Goal: Complete application form

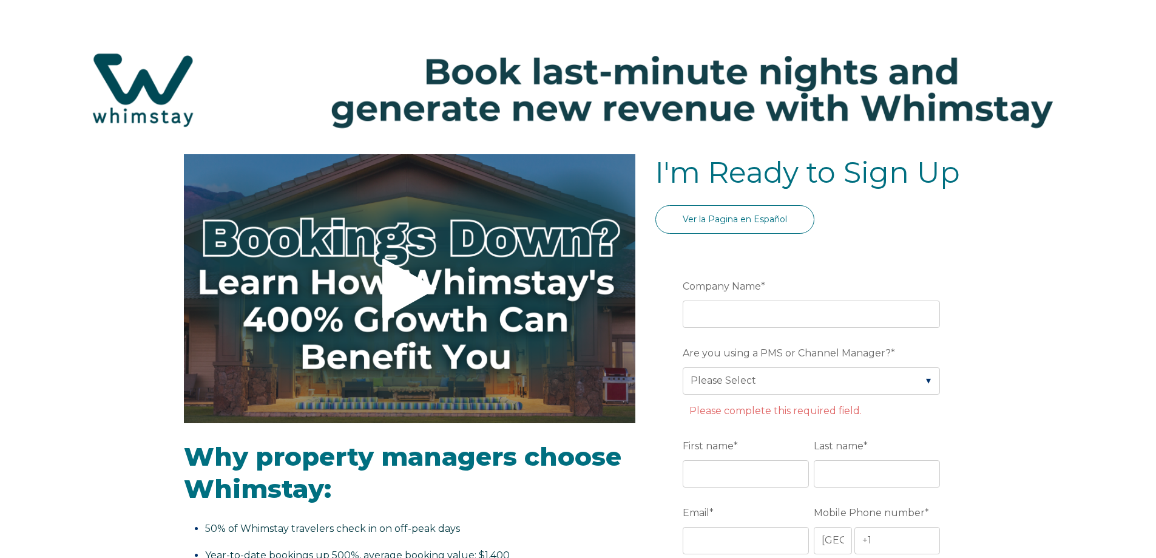
select select "US"
select select "Standard"
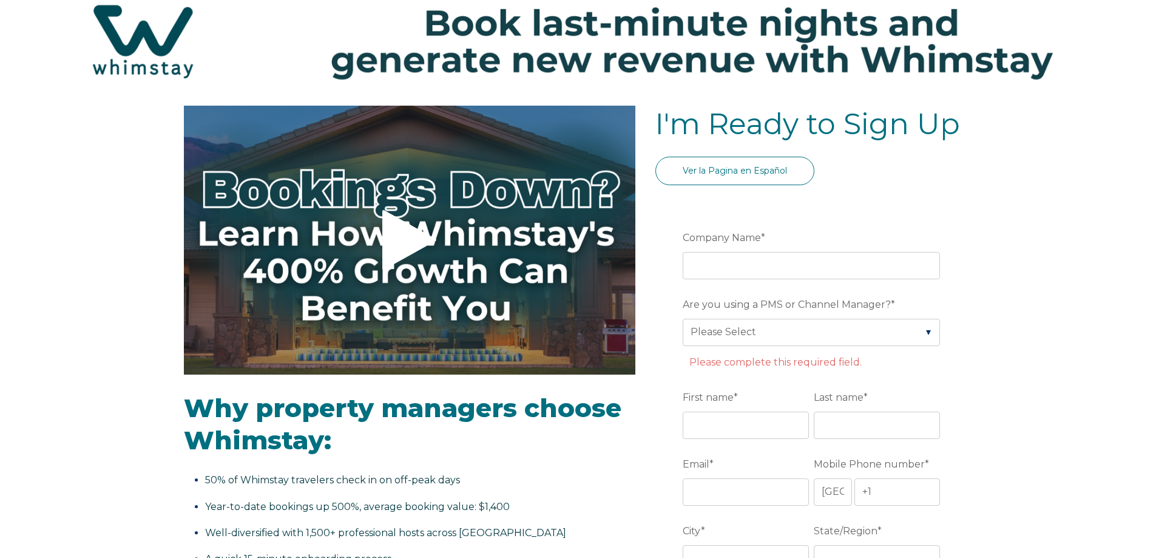
scroll to position [182, 0]
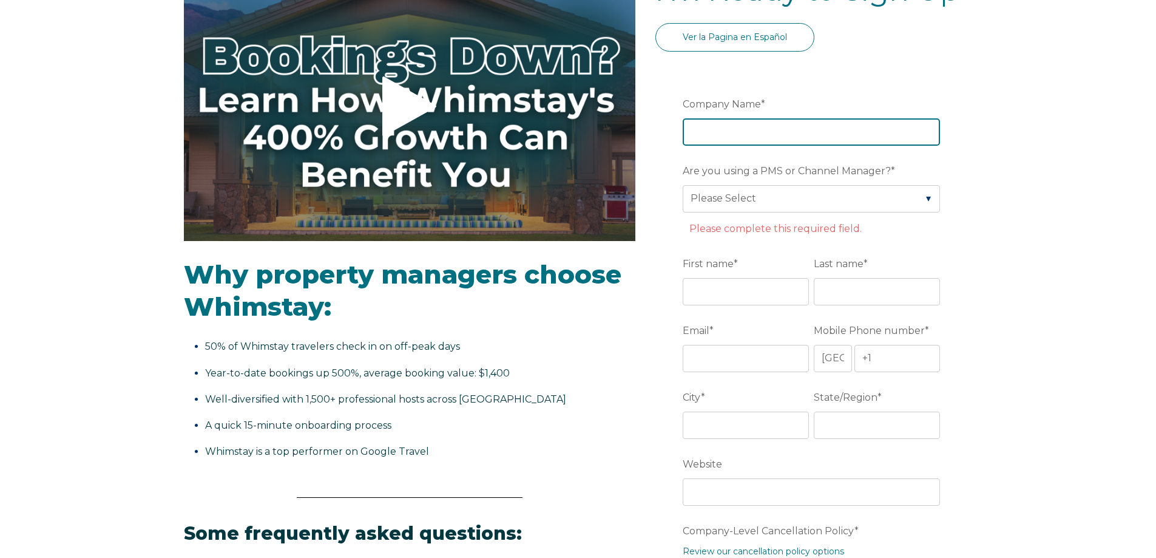
click at [767, 141] on input "Company Name *" at bounding box center [811, 131] width 257 height 27
type input "[US_STATE] Dream Rentals"
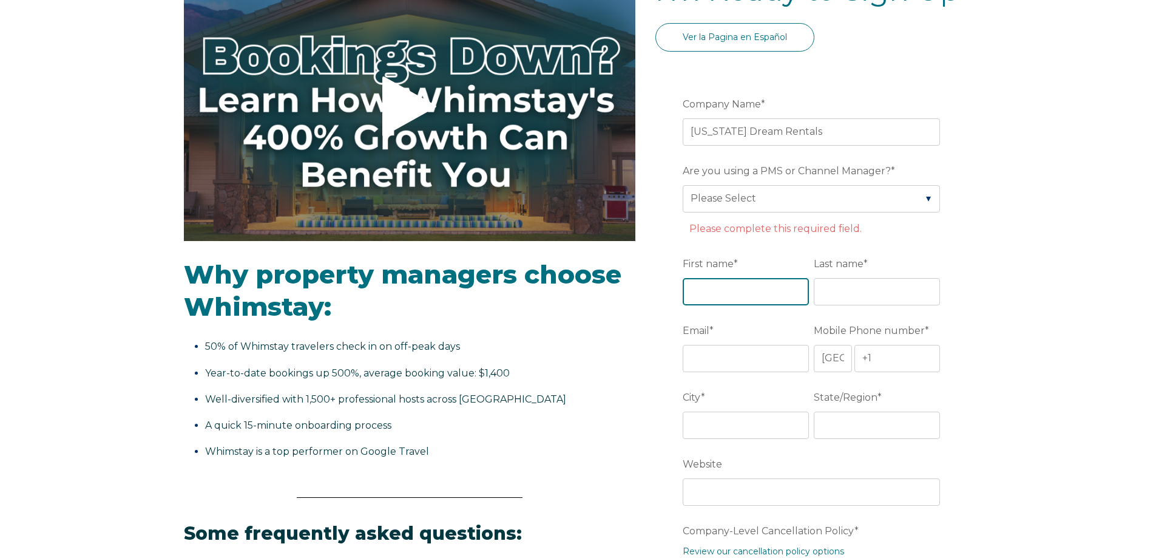
type input "Ever"
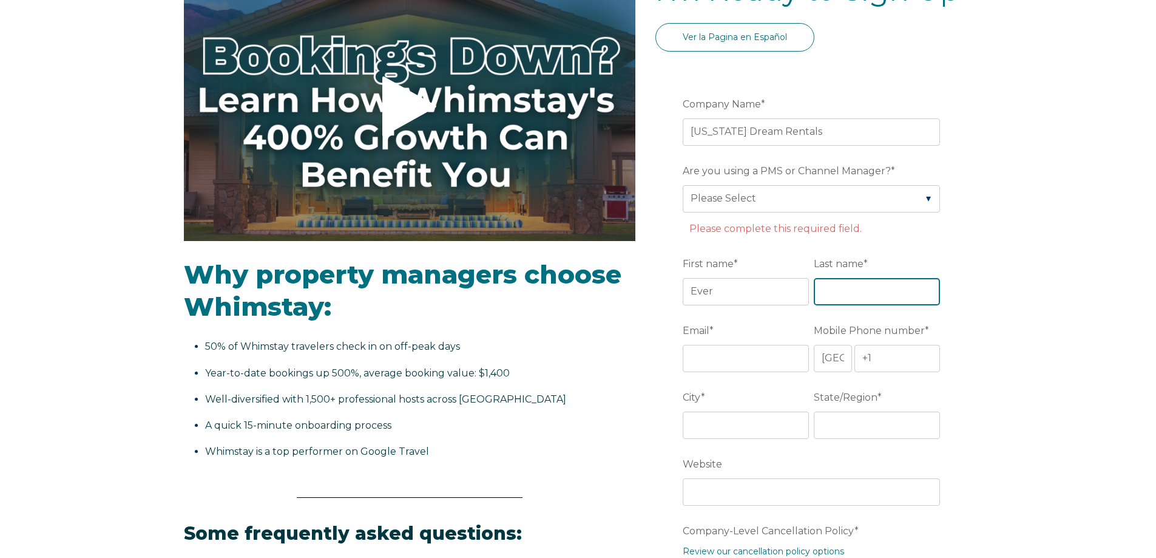
type input "[PERSON_NAME]"
type input "Southwest Ranches"
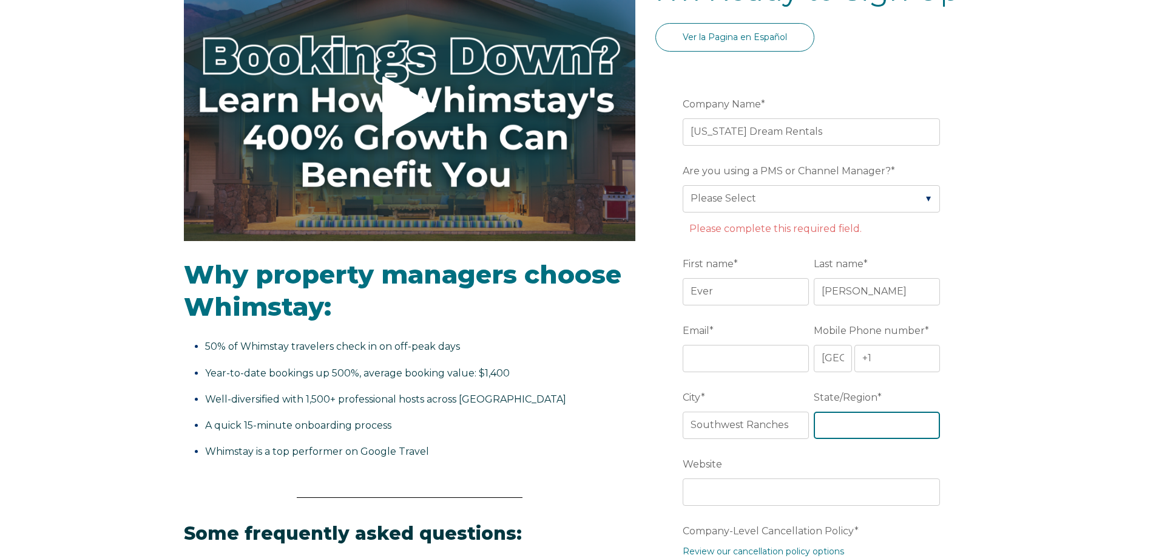
type input "FL"
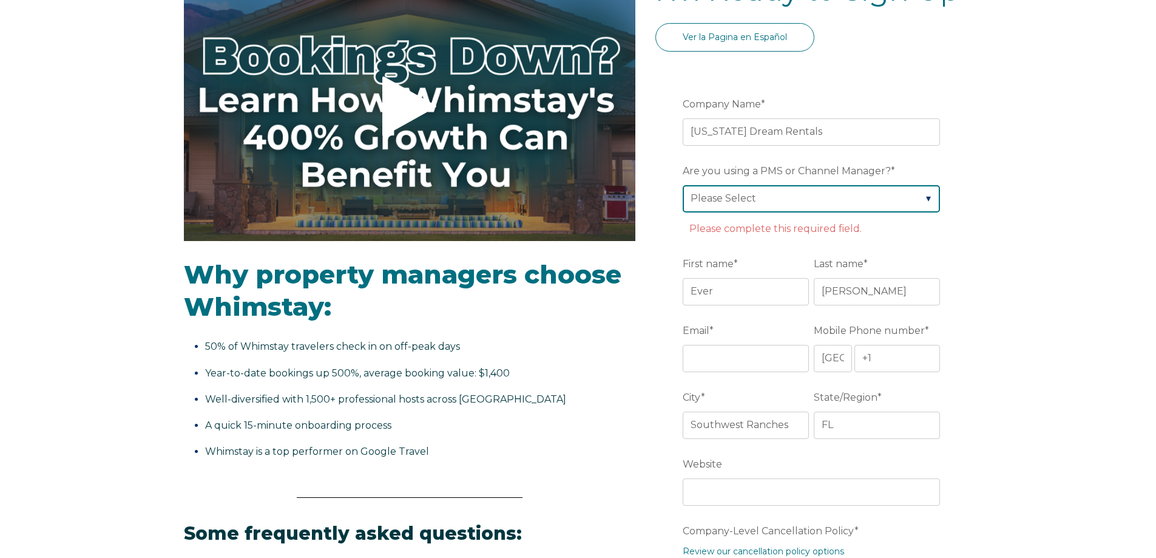
click at [927, 200] on select "Please Select Barefoot BookingPal Boost Brightside CiiRUS Escapia Guesty Hostaw…" at bounding box center [811, 198] width 257 height 27
select select "Guesty"
click at [683, 185] on select "Please Select Barefoot BookingPal Boost Brightside CiiRUS Escapia Guesty Hostaw…" at bounding box center [811, 198] width 257 height 27
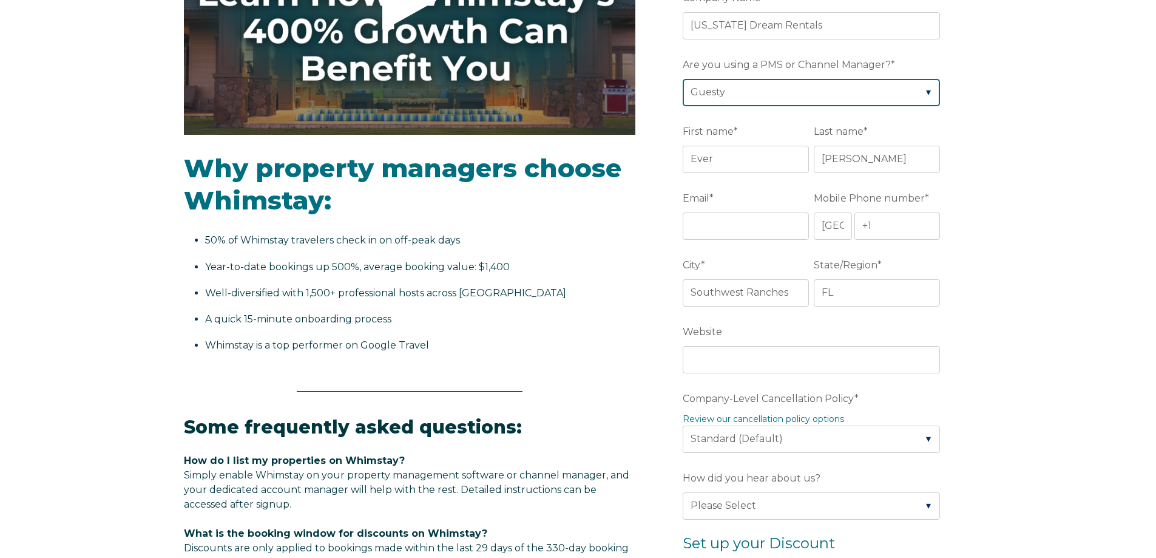
scroll to position [303, 0]
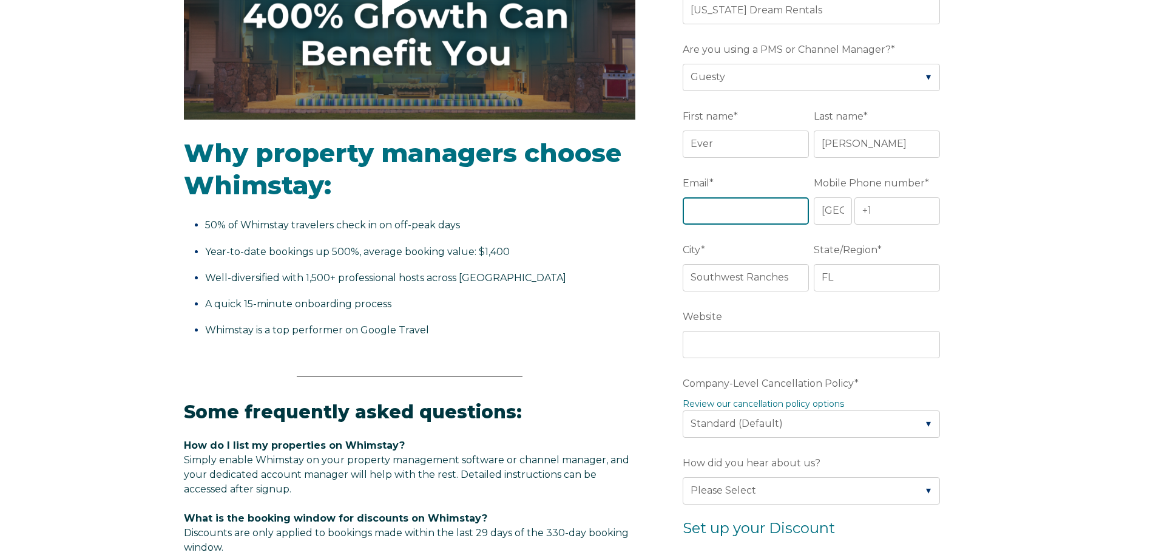
click at [743, 217] on input "Email *" at bounding box center [746, 210] width 126 height 27
type input "[EMAIL_ADDRESS][PERSON_NAME][DOMAIN_NAME]"
click at [894, 214] on input "+1" at bounding box center [898, 210] width 86 height 27
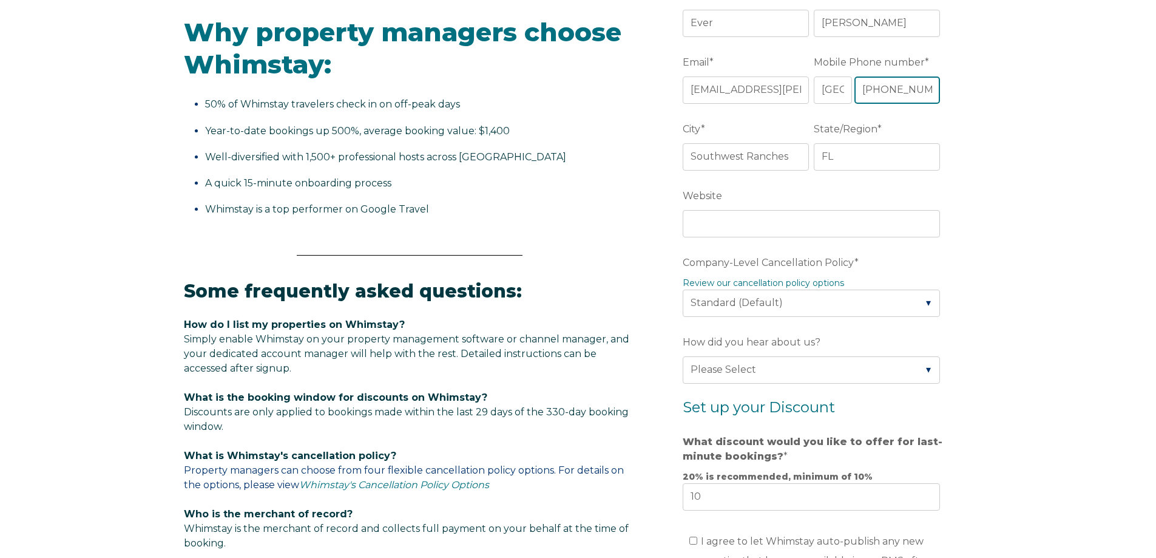
scroll to position [425, 0]
type input "[PHONE_NUMBER]"
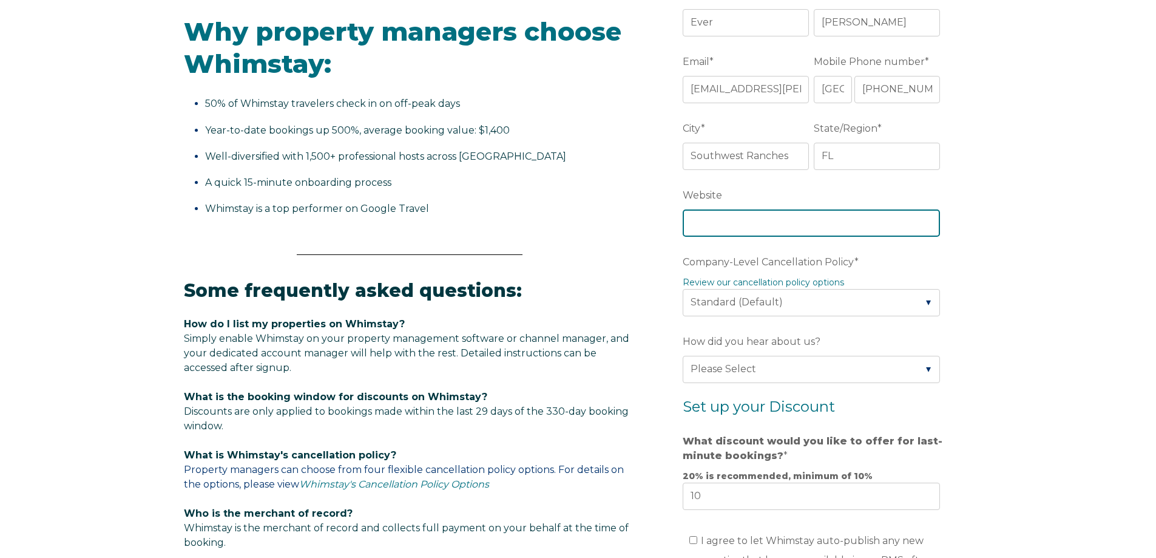
click at [734, 219] on input "Website" at bounding box center [811, 222] width 257 height 27
type input "[DOMAIN_NAME]"
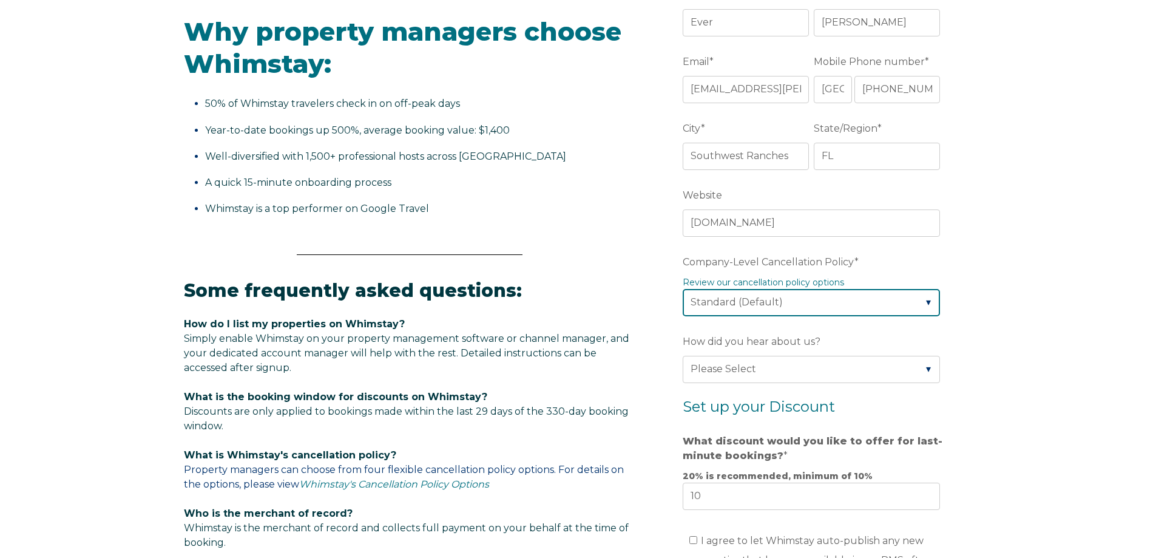
click at [904, 304] on select "Please Select Partial Standard (Default) Moderate Strict" at bounding box center [811, 302] width 257 height 27
select select "Moderate"
click at [683, 289] on select "Please Select Partial Standard (Default) Moderate Strict" at bounding box center [811, 302] width 257 height 27
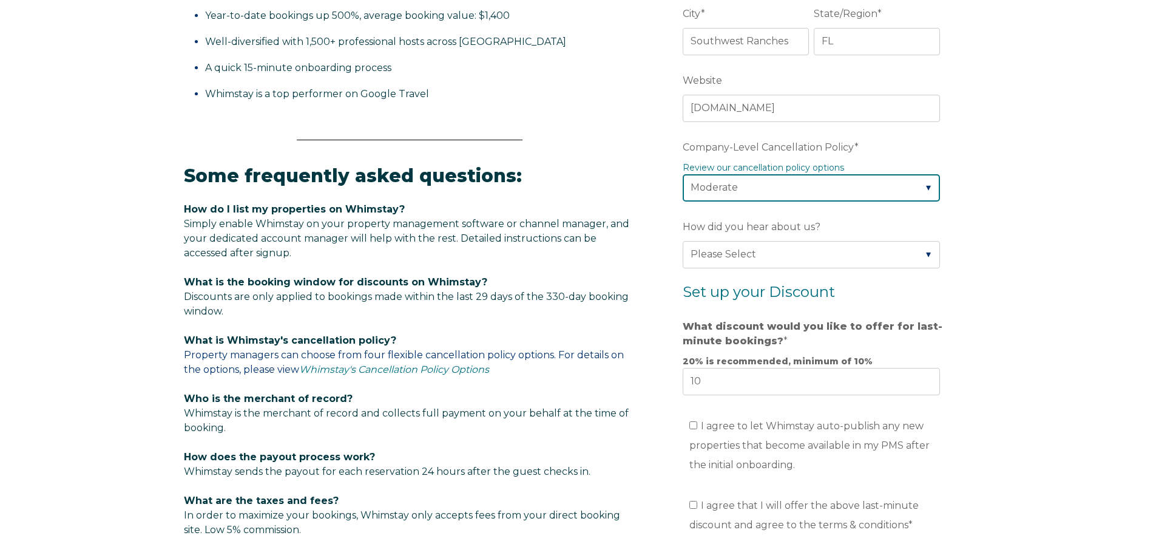
scroll to position [546, 0]
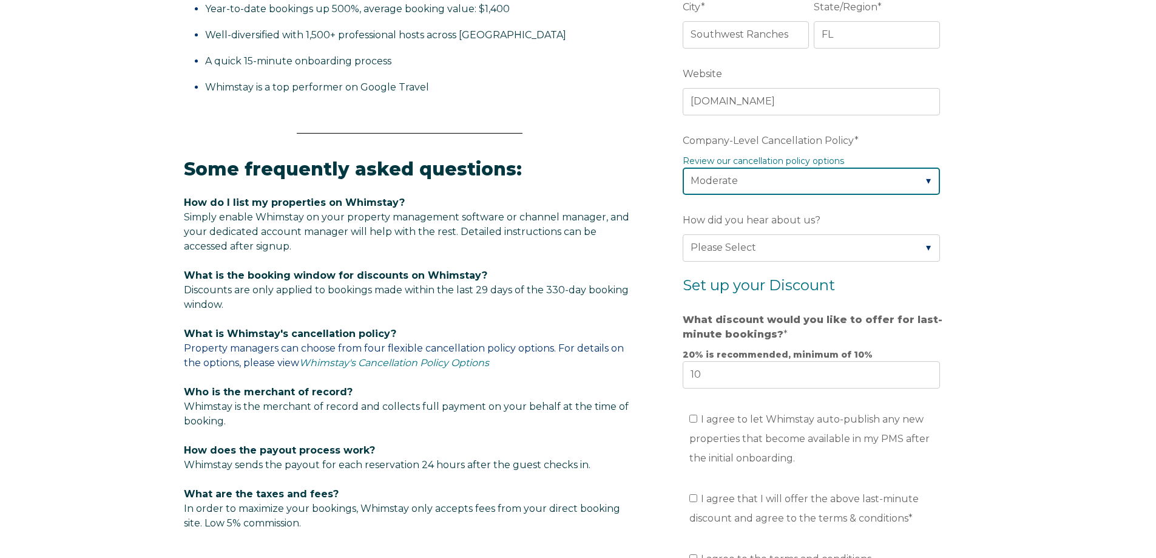
click at [916, 186] on select "Please Select Partial Standard (Default) Moderate Strict" at bounding box center [811, 181] width 257 height 27
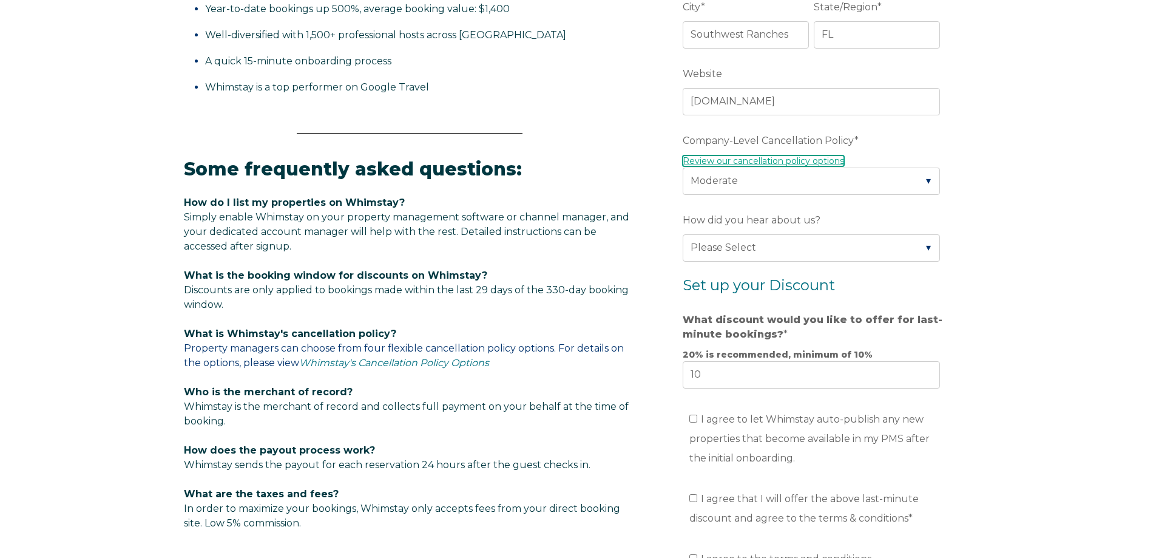
click at [782, 161] on link "Review our cancellation policy options" at bounding box center [763, 160] width 161 height 11
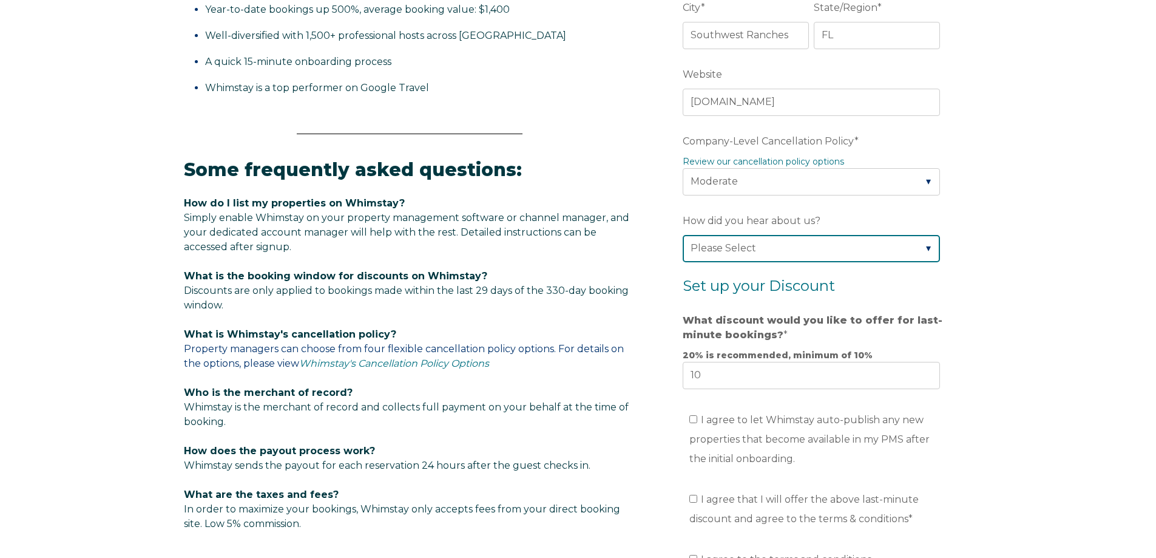
click at [850, 248] on select "Please Select Found Whimstay through a Google search Direct outreach from a Whi…" at bounding box center [811, 248] width 257 height 27
select select "Referral from a Friend"
click at [683, 235] on select "Please Select Found Whimstay through a Google search Direct outreach from a Whi…" at bounding box center [811, 248] width 257 height 27
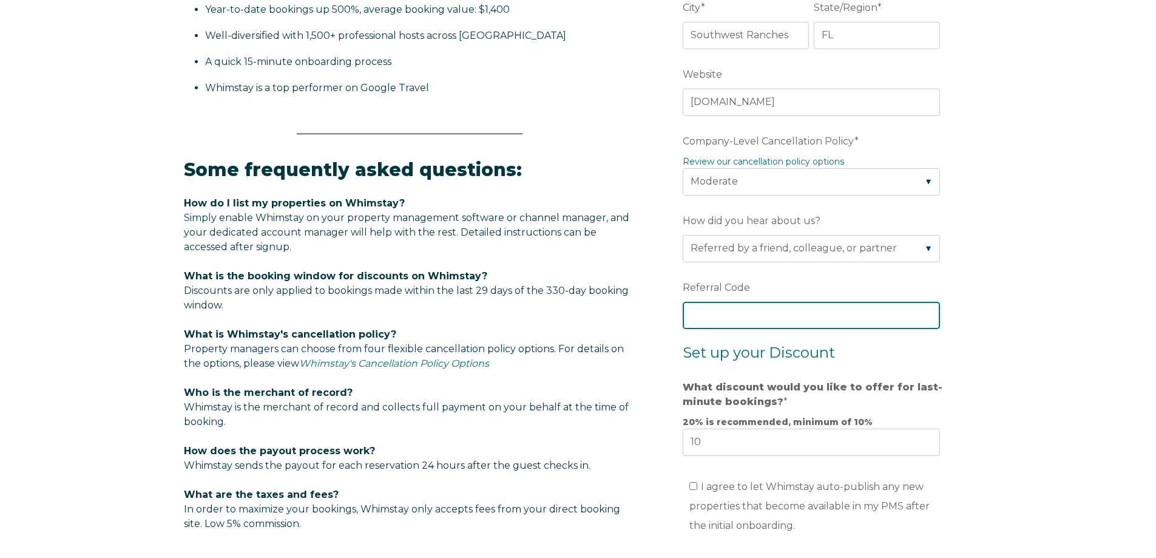
click at [748, 317] on input "Referral Code" at bounding box center [811, 315] width 257 height 27
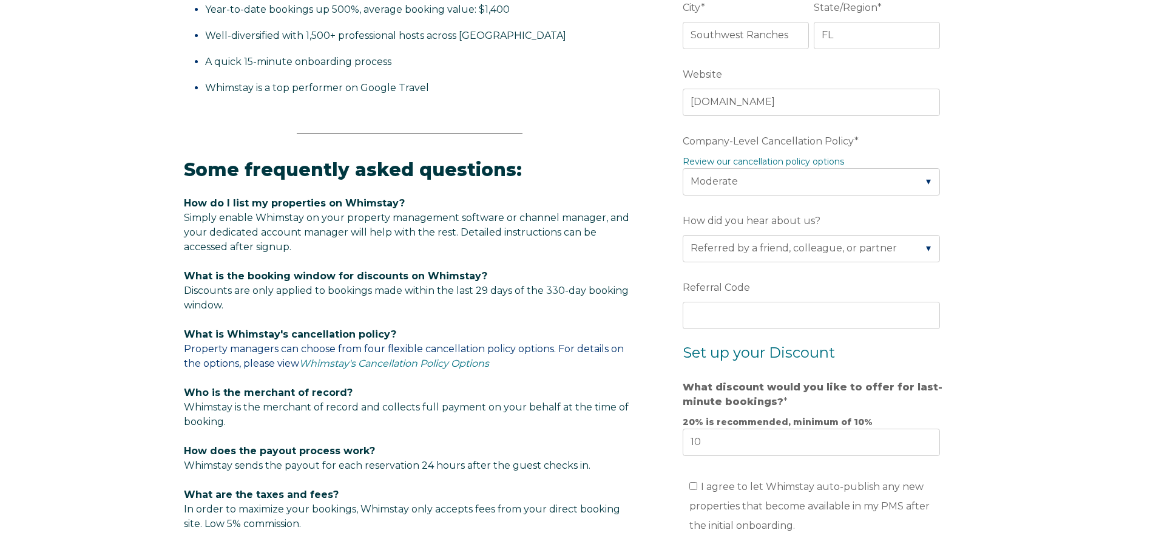
click at [974, 283] on div "Video player - SSOB Pitch Vid Thumbnail - Click to play video Why property mana…" at bounding box center [578, 220] width 1156 height 1223
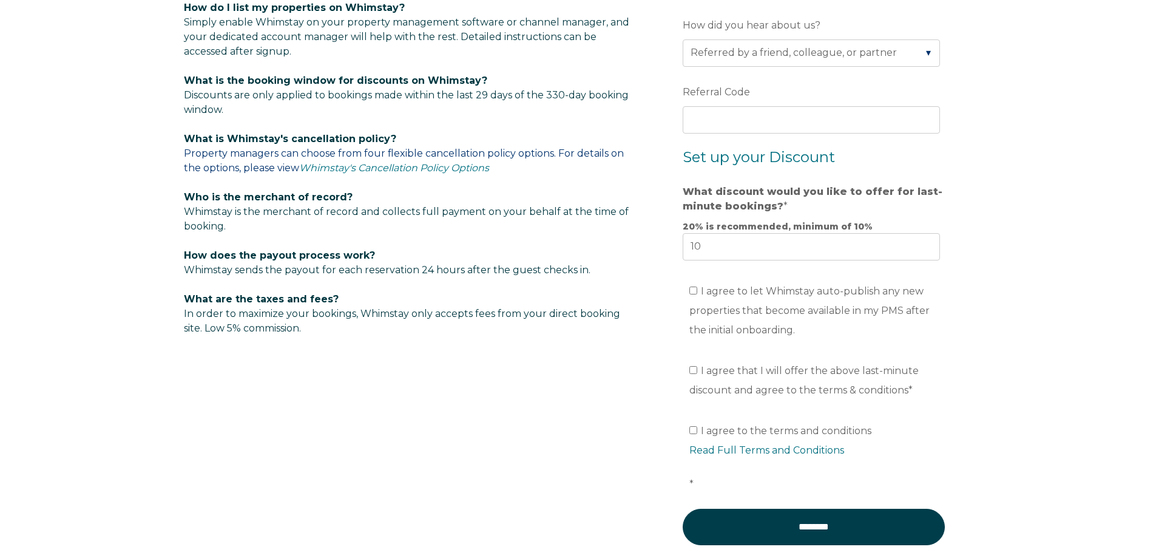
scroll to position [849, 0]
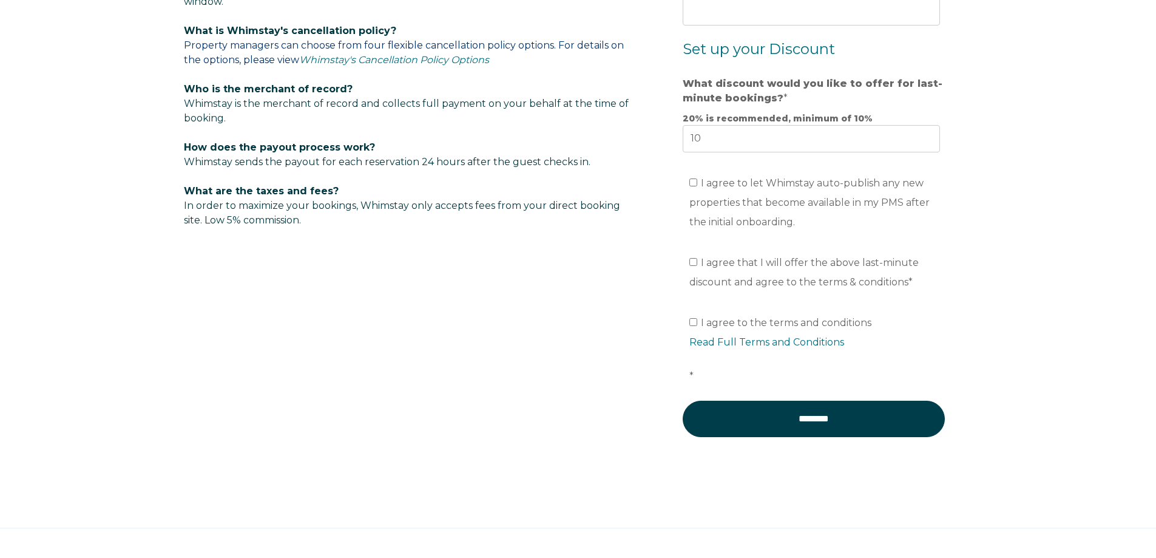
click at [694, 187] on label "I agree to let Whimstay auto-publish any new properties that become available i…" at bounding box center [810, 202] width 240 height 50
click at [694, 186] on input "I agree to let Whimstay auto-publish any new properties that become available i…" at bounding box center [694, 182] width 8 height 8
checkbox input "true"
click at [693, 264] on input "I agree that I will offer the above last-minute discount and agree to the terms…" at bounding box center [694, 262] width 8 height 8
checkbox input "true"
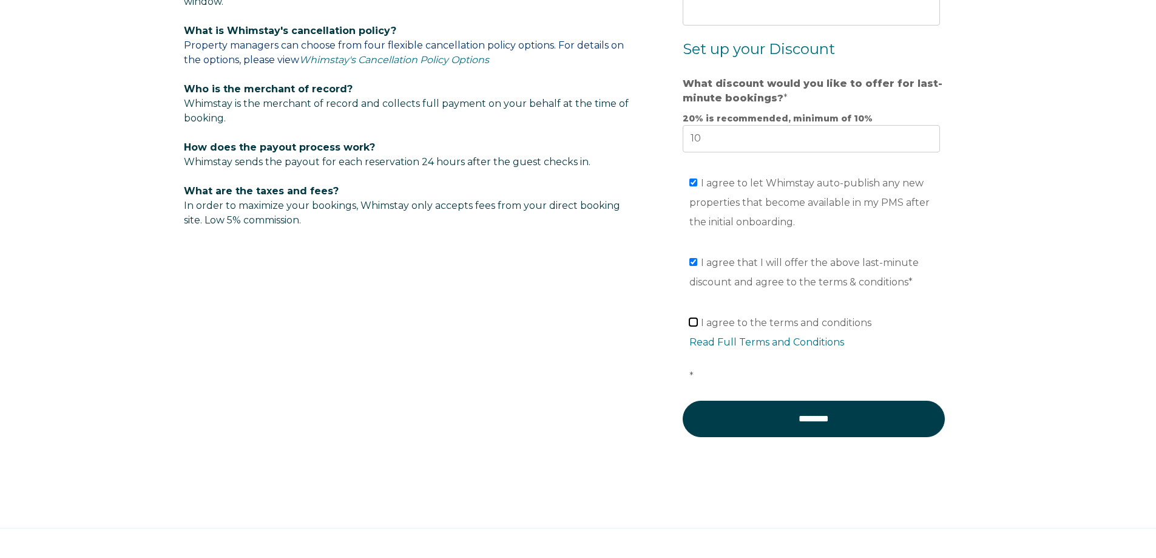
click at [694, 323] on input "I agree to the terms and conditions Read Full Terms and Conditions *" at bounding box center [694, 322] width 8 height 8
checkbox input "true"
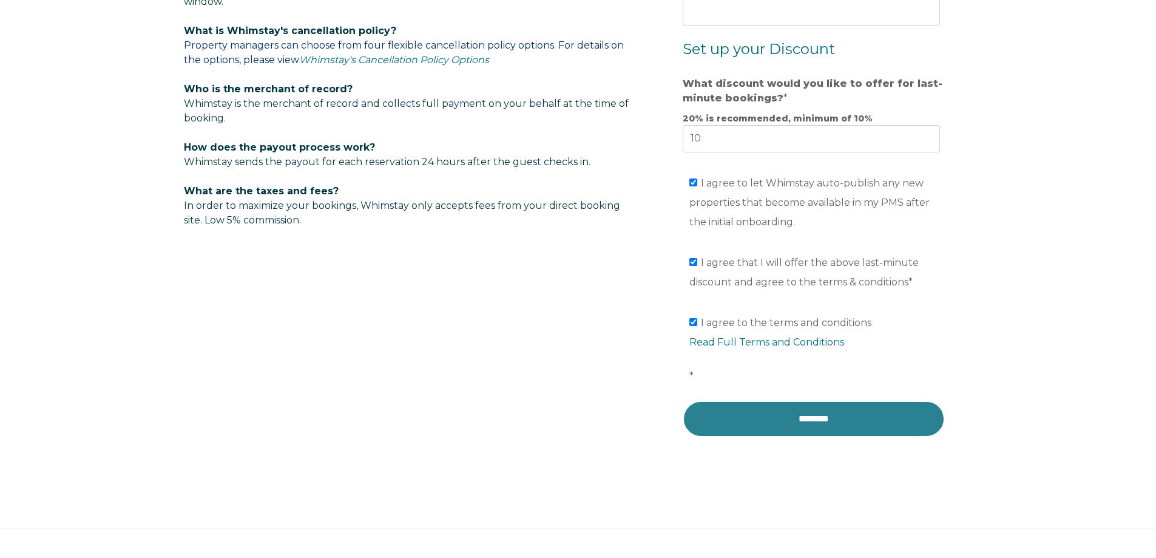
click at [808, 419] on input "********" at bounding box center [814, 419] width 262 height 36
